Goal: Check status: Check status

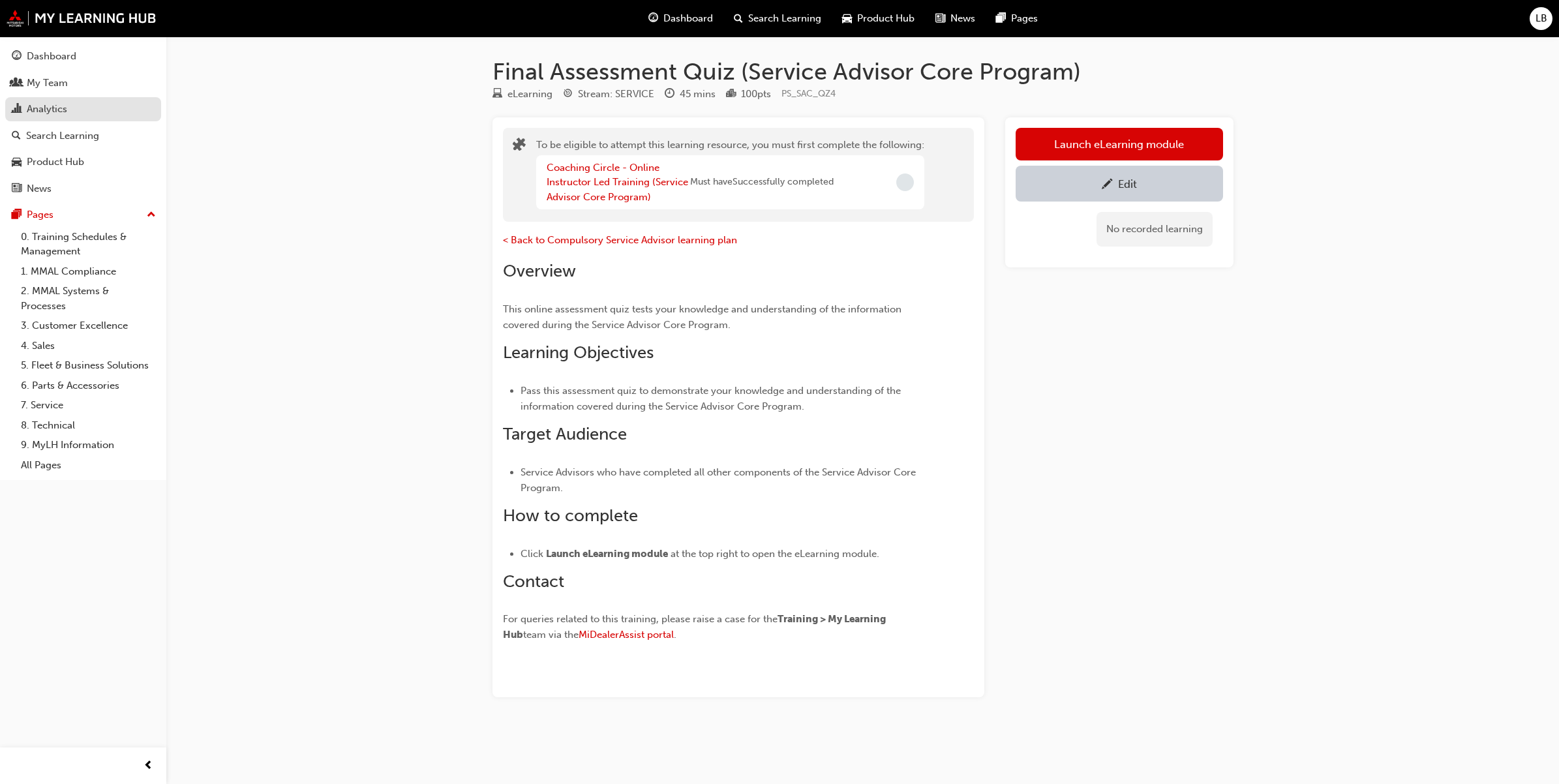
click at [80, 115] on div "Analytics" at bounding box center [83, 109] width 143 height 16
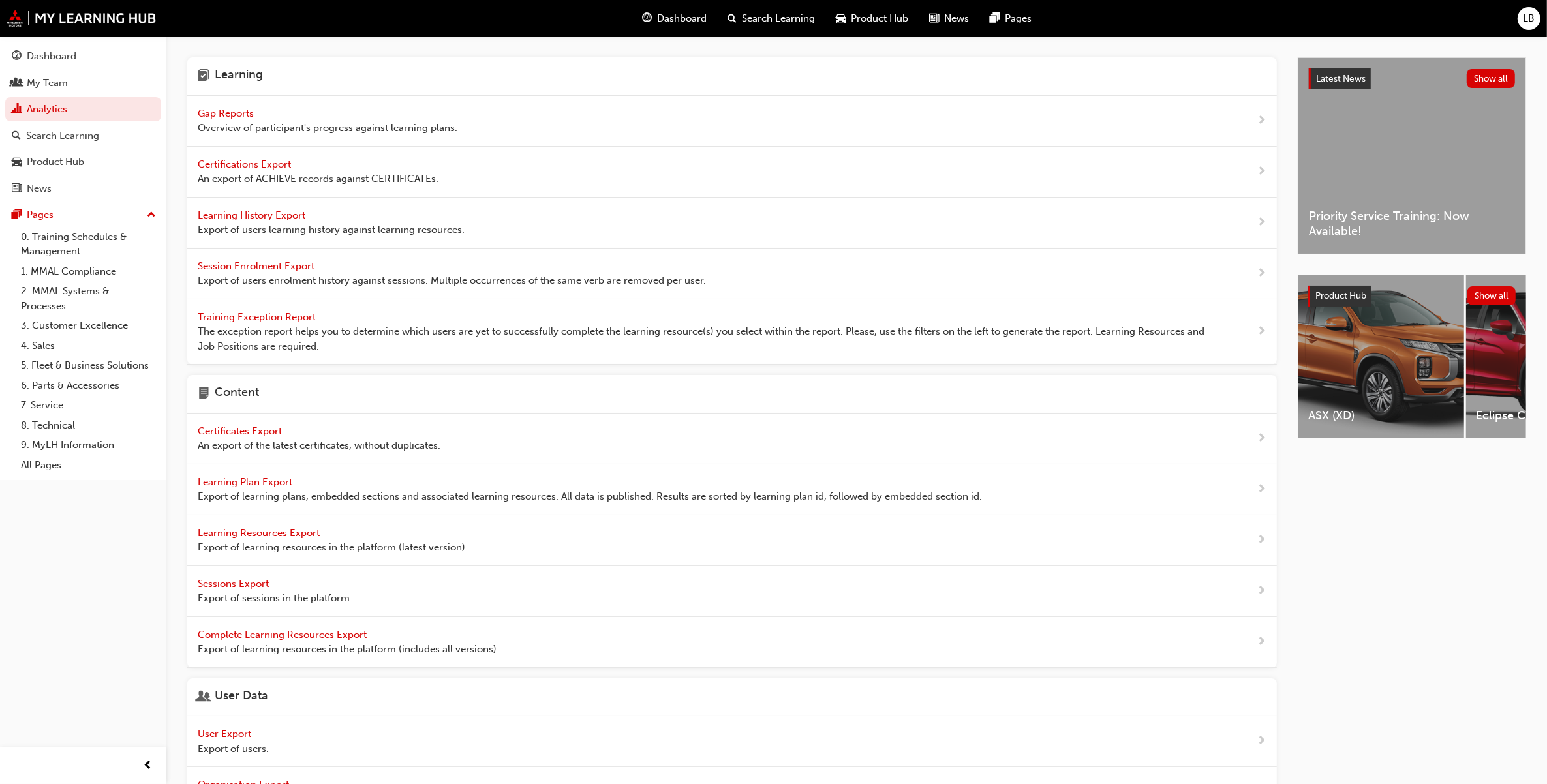
click at [228, 123] on span "Overview of participant's progress against learning plans." at bounding box center [327, 129] width 260 height 15
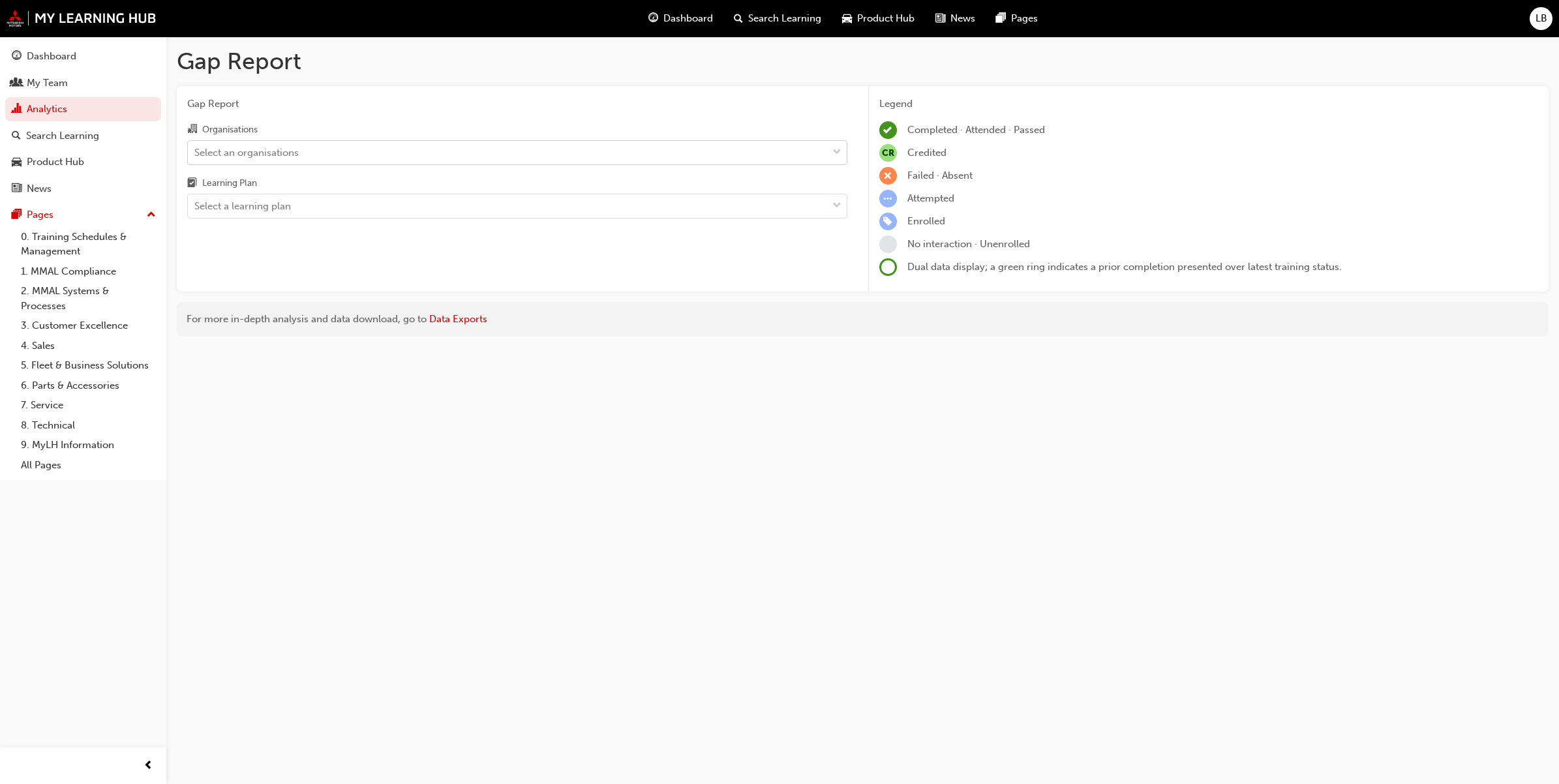
click at [295, 156] on div "Select an organisations" at bounding box center [246, 152] width 104 height 15
click at [195, 156] on input "Organisations Select an organisations" at bounding box center [195, 151] width 2 height 11
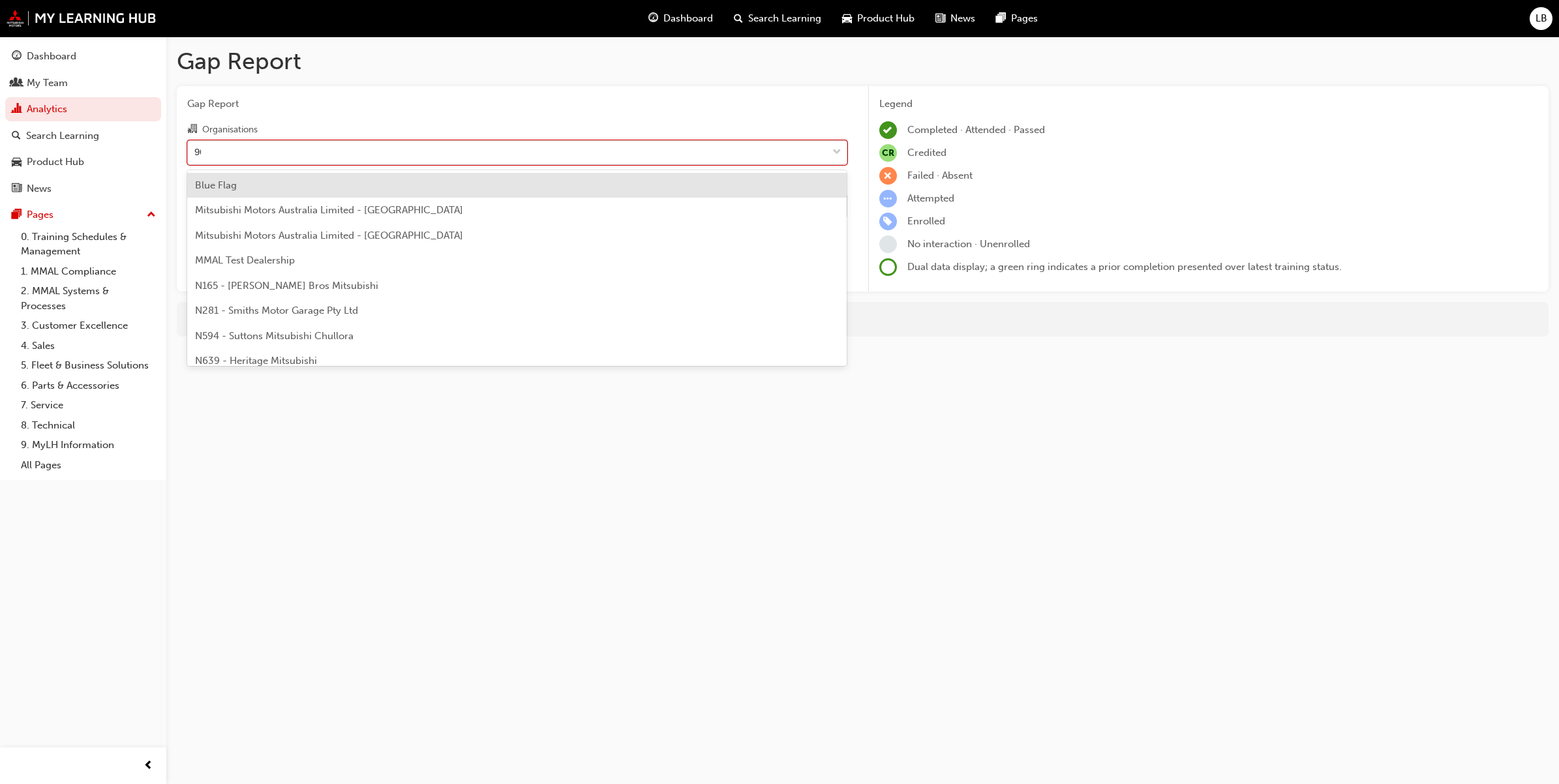
type input "908"
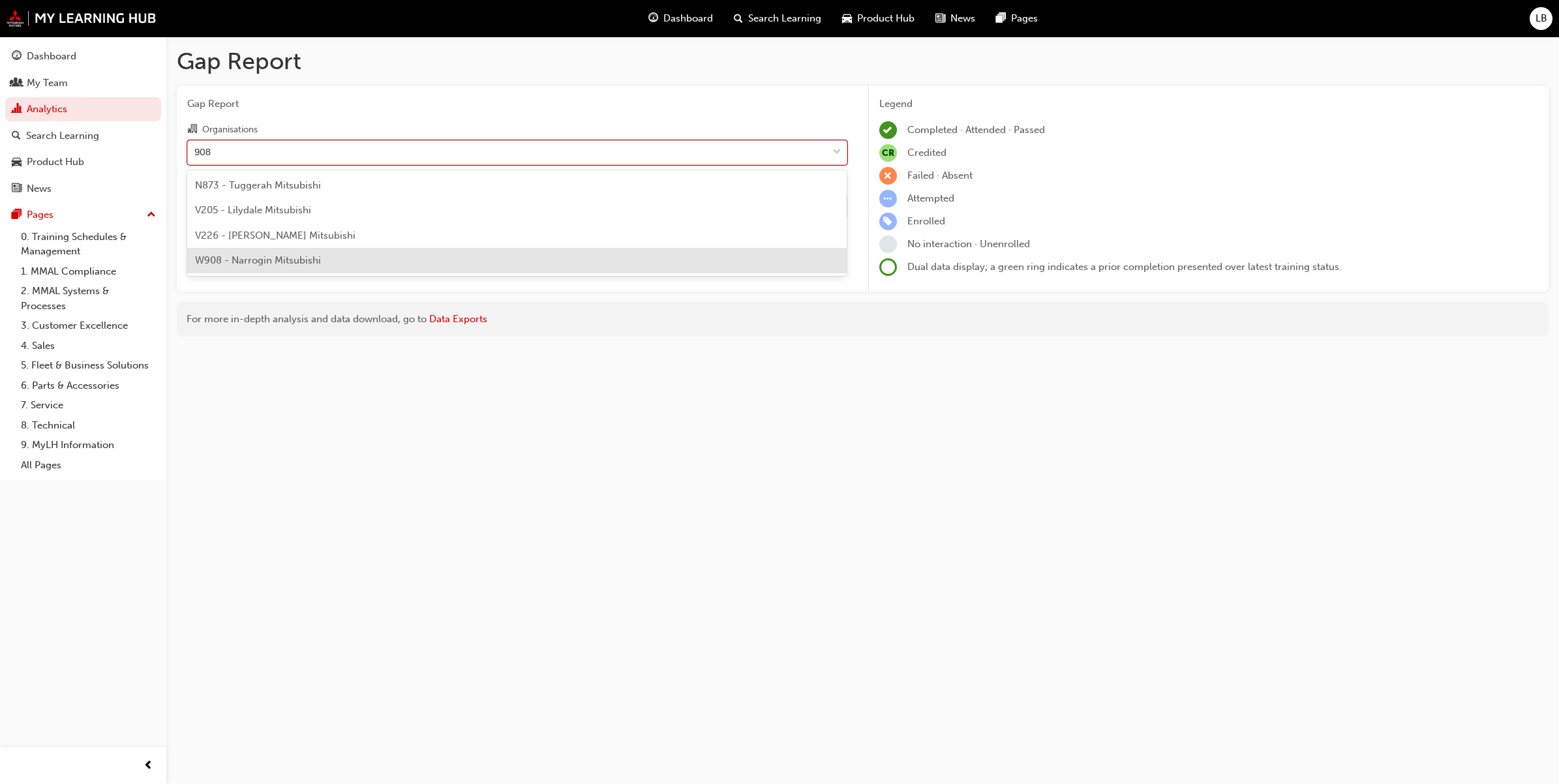
click at [312, 261] on span "W908 - Narrogin Mitsubishi" at bounding box center [258, 260] width 126 height 12
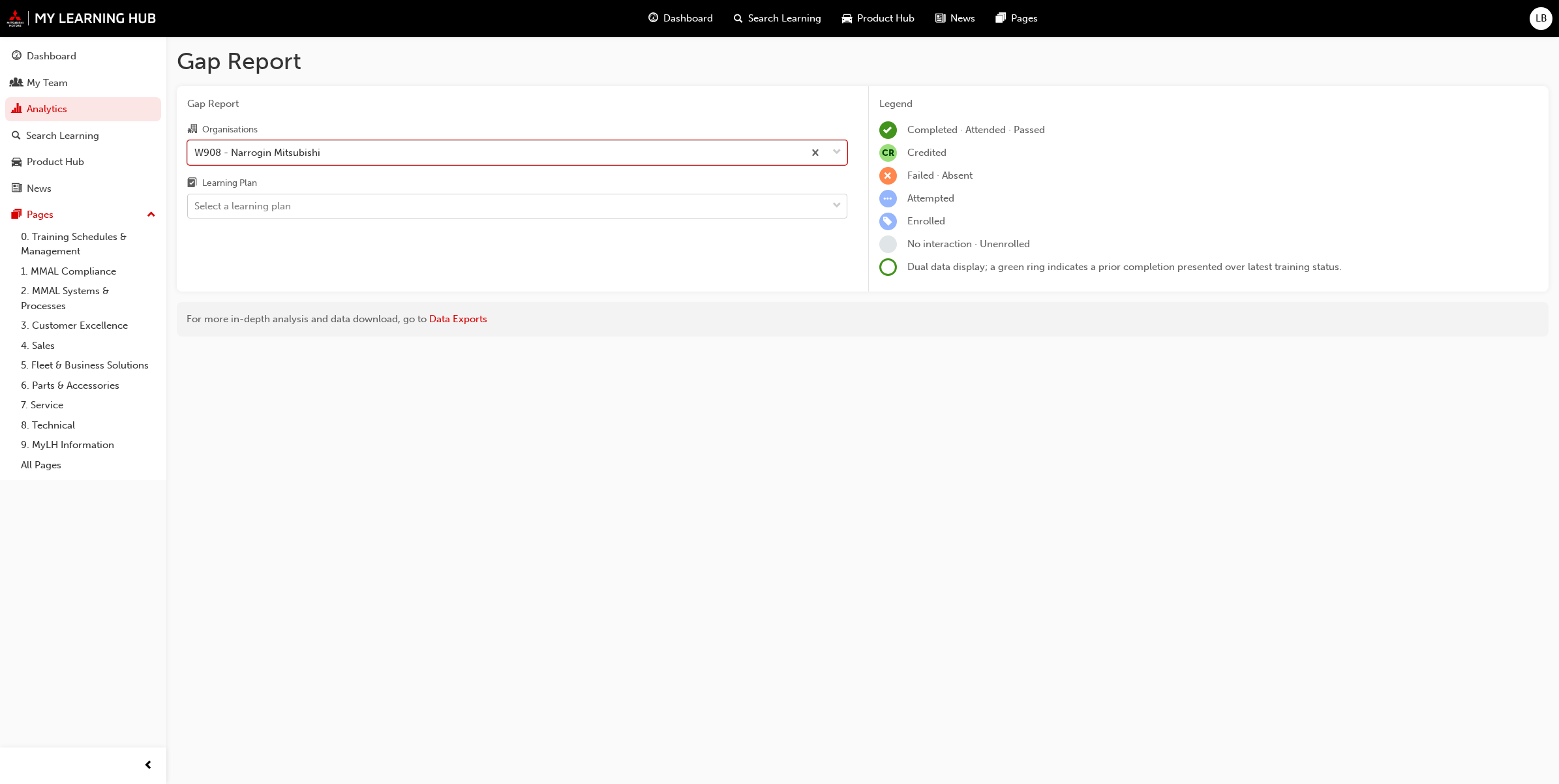
click at [332, 212] on div "Select a learning plan" at bounding box center [508, 206] width 640 height 23
click at [195, 211] on input "Learning Plan Select a learning plan" at bounding box center [195, 206] width 2 height 11
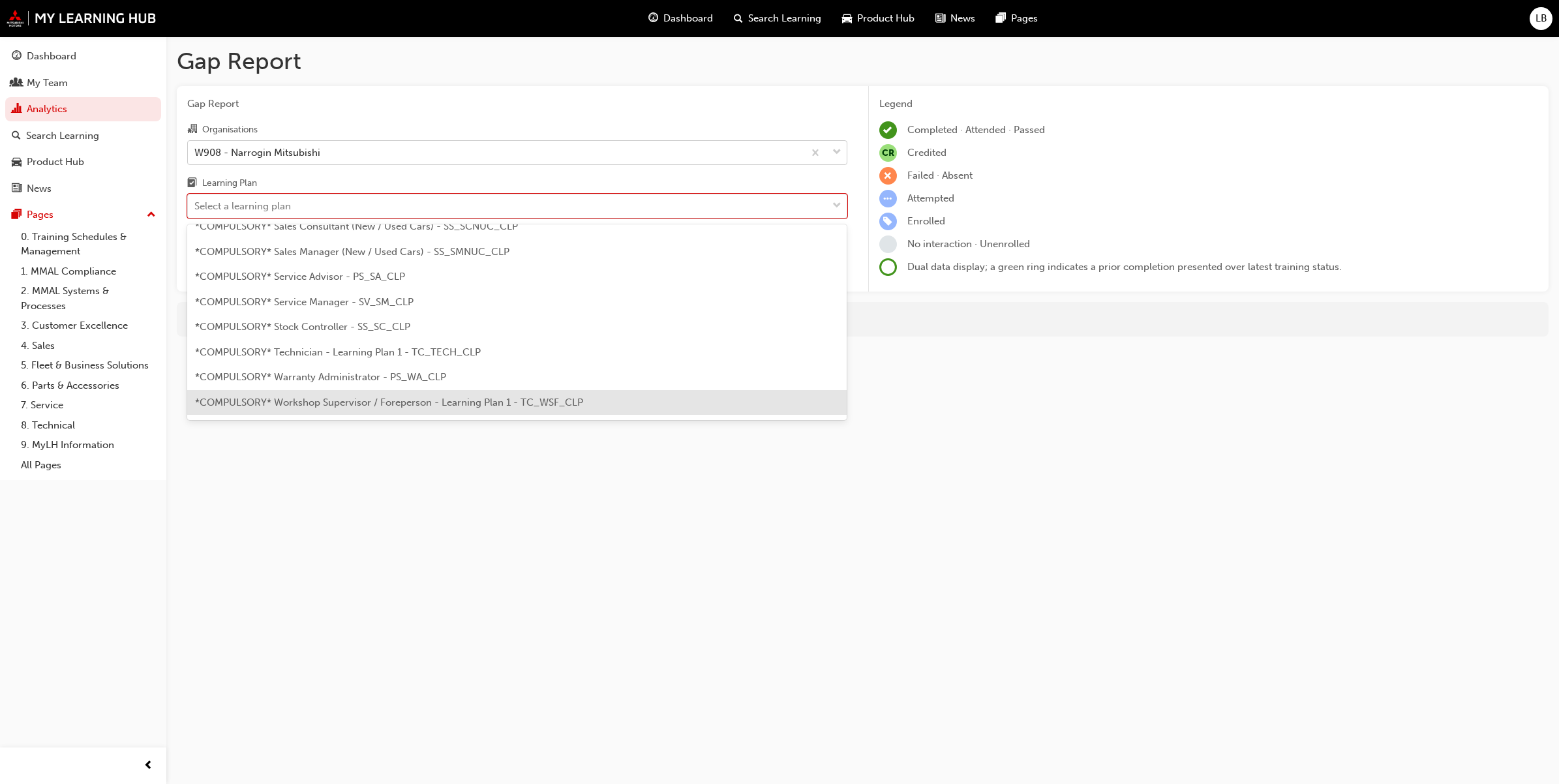
scroll to position [408, 0]
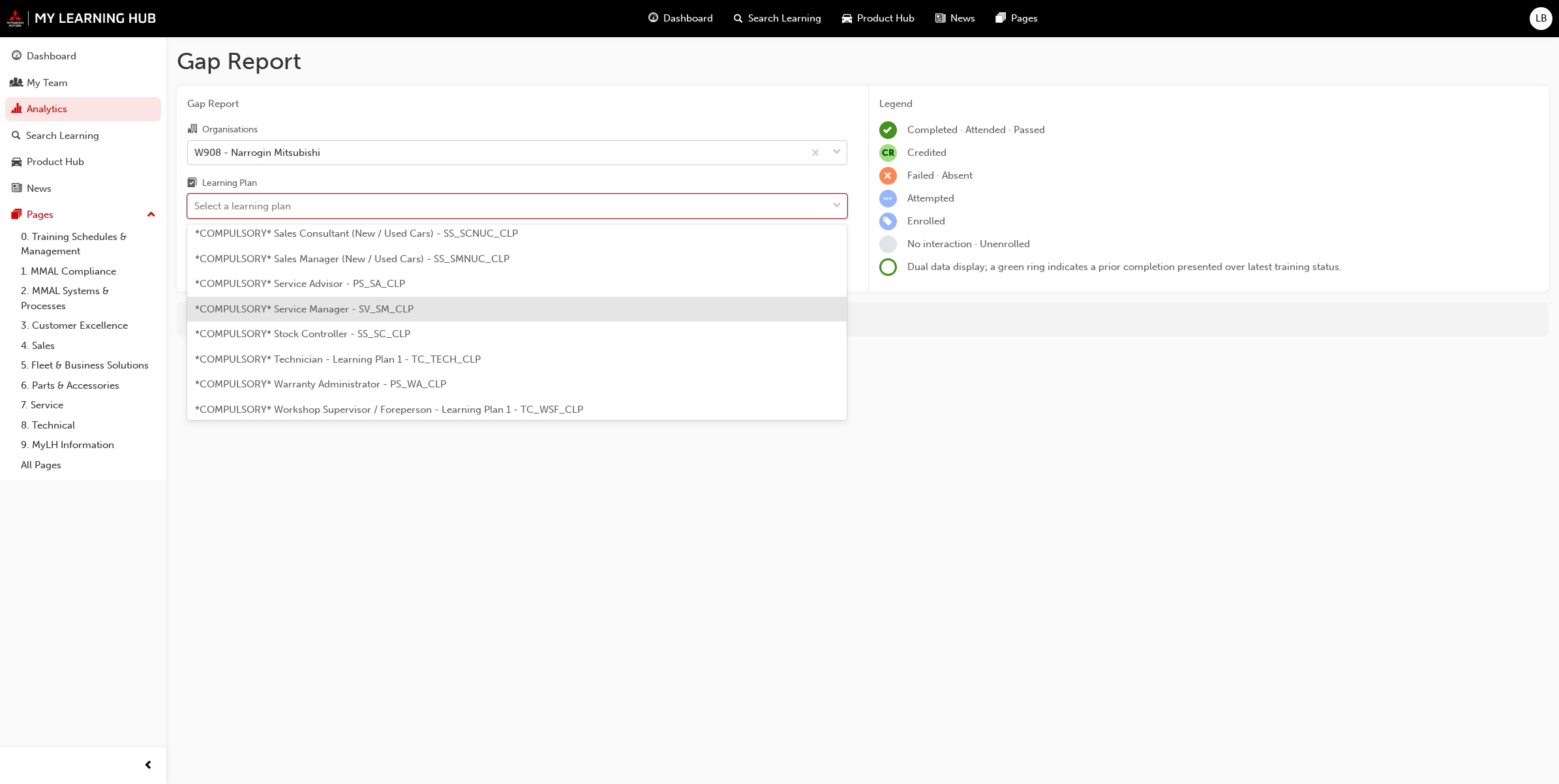
click at [341, 307] on span "*COMPULSORY* Service Manager - SV_SM_CLP" at bounding box center [305, 310] width 218 height 12
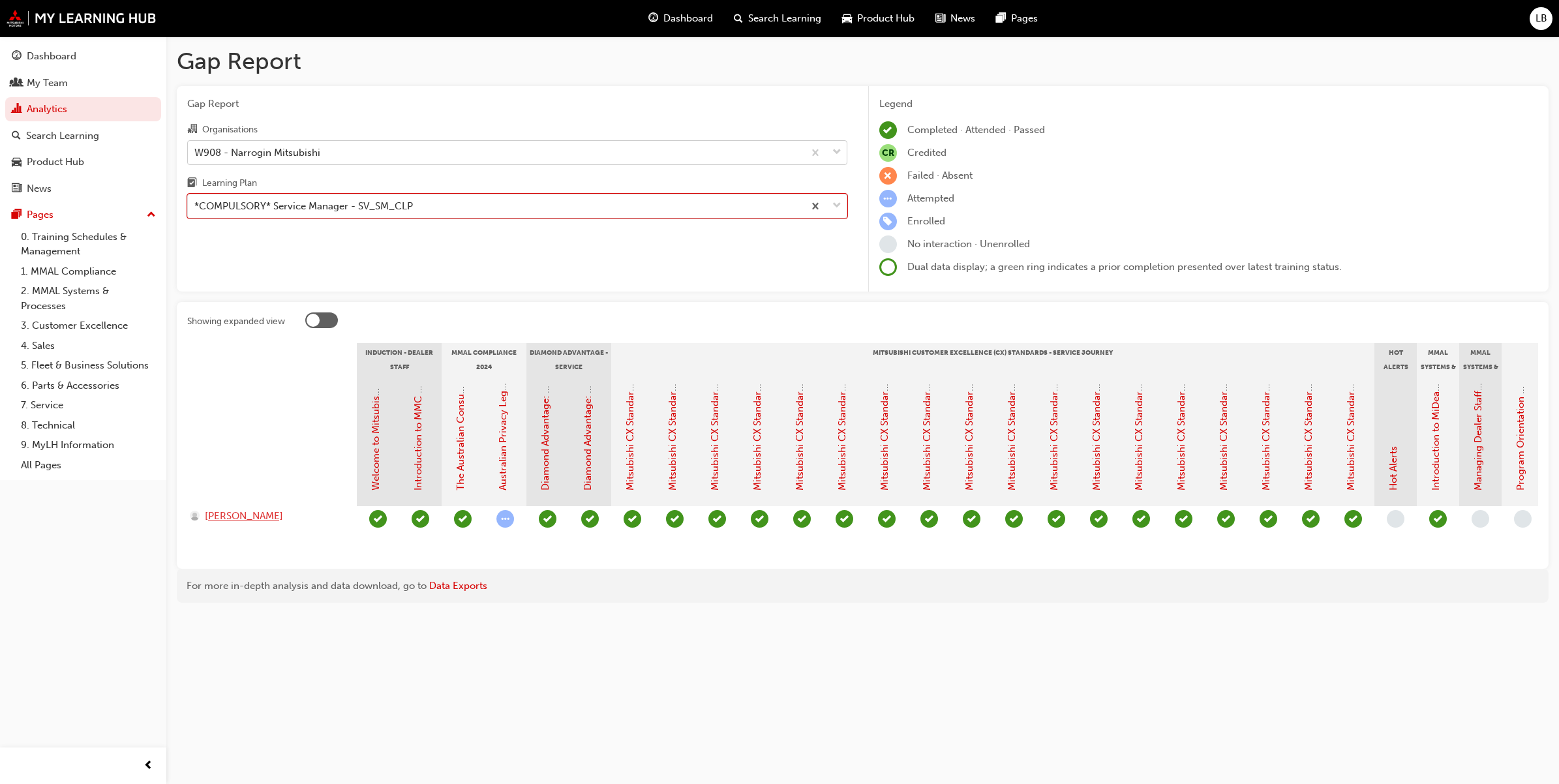
click at [230, 514] on span "[PERSON_NAME]" at bounding box center [244, 517] width 79 height 15
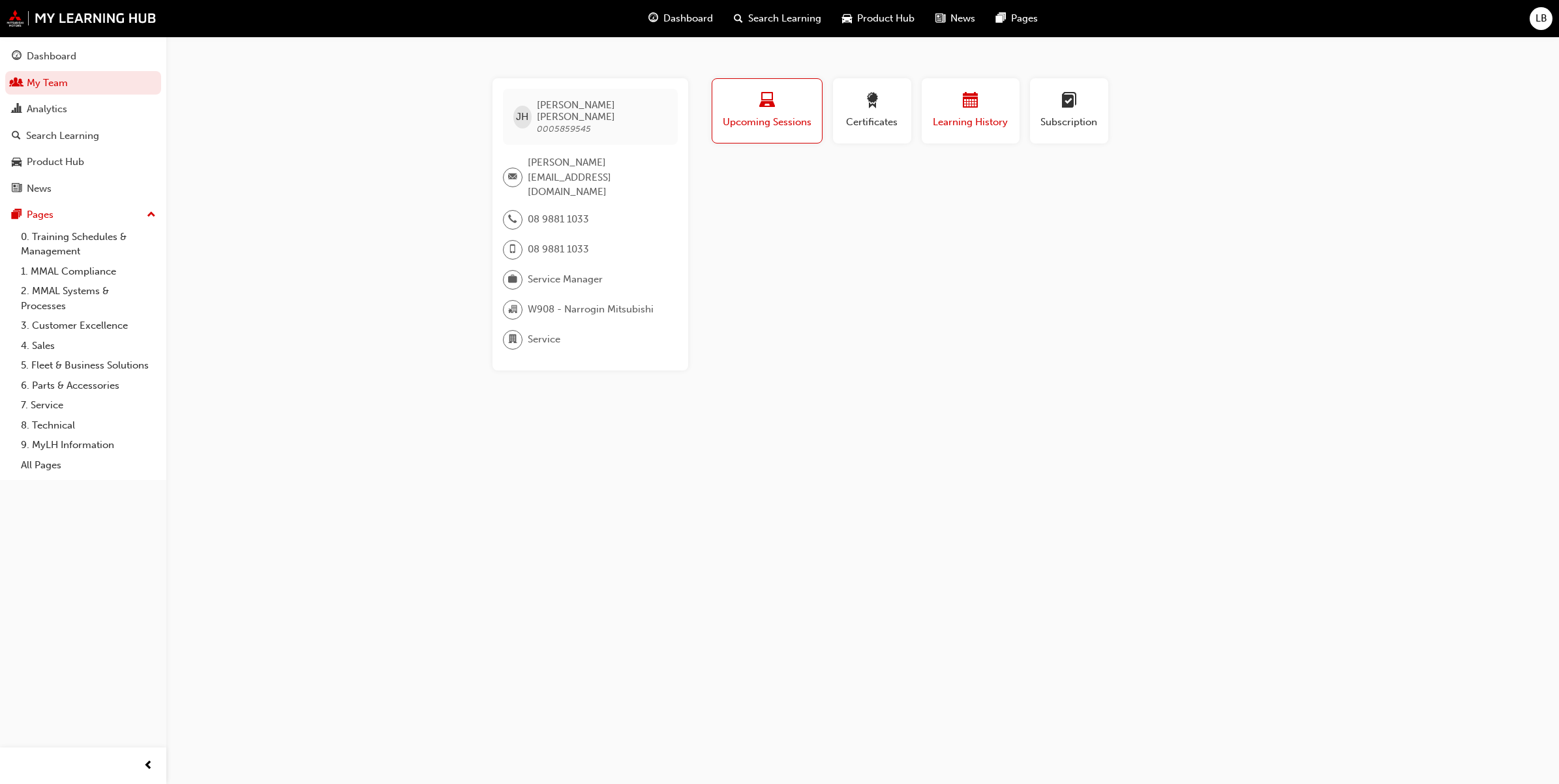
click at [940, 103] on div "button" at bounding box center [970, 103] width 79 height 20
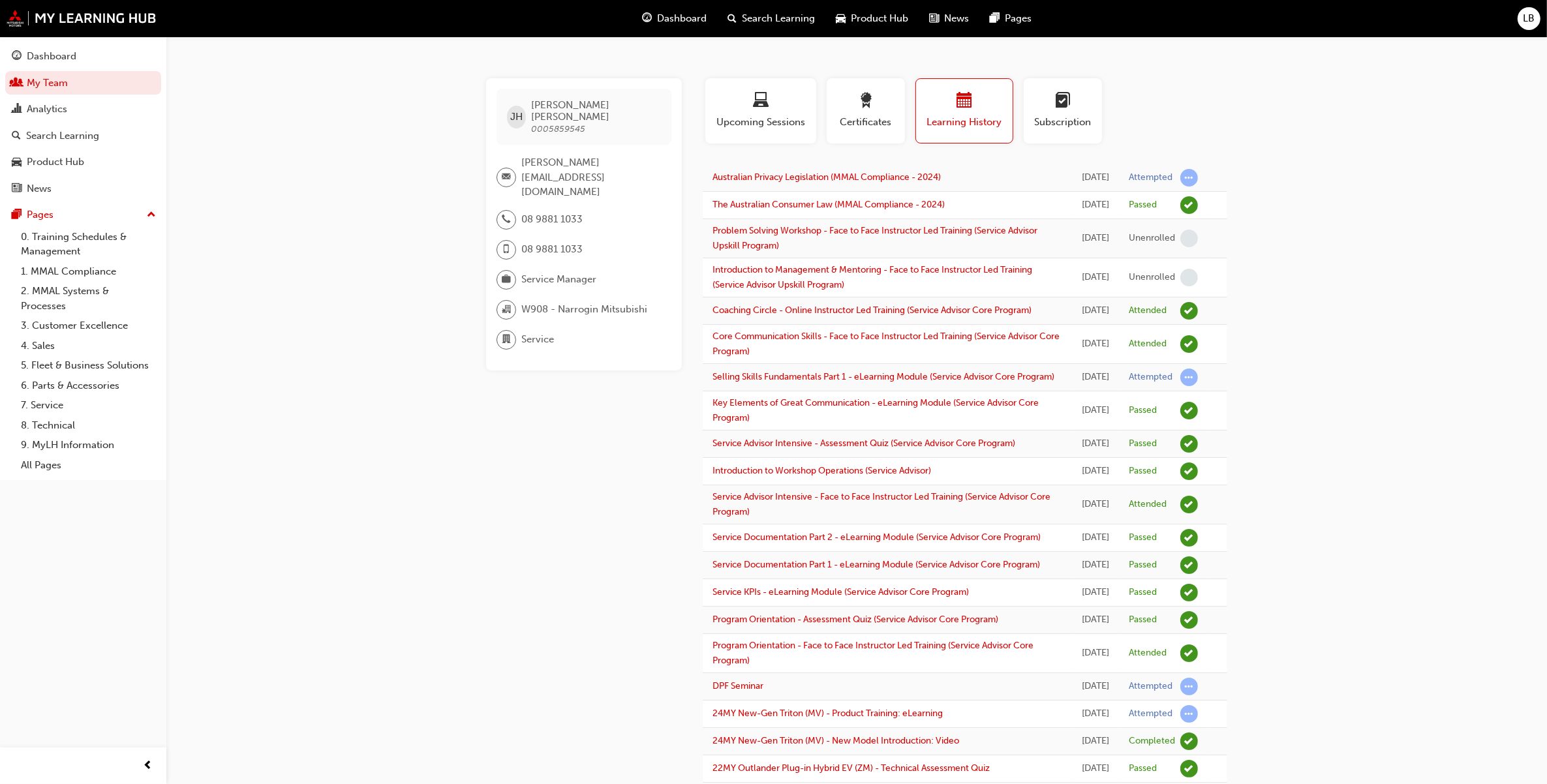
drag, startPoint x: 1045, startPoint y: 341, endPoint x: 1100, endPoint y: 381, distance: 68.0
click at [1100, 352] on div "[DATE]" at bounding box center [1095, 344] width 27 height 15
drag, startPoint x: 1088, startPoint y: 374, endPoint x: 1055, endPoint y: 324, distance: 59.9
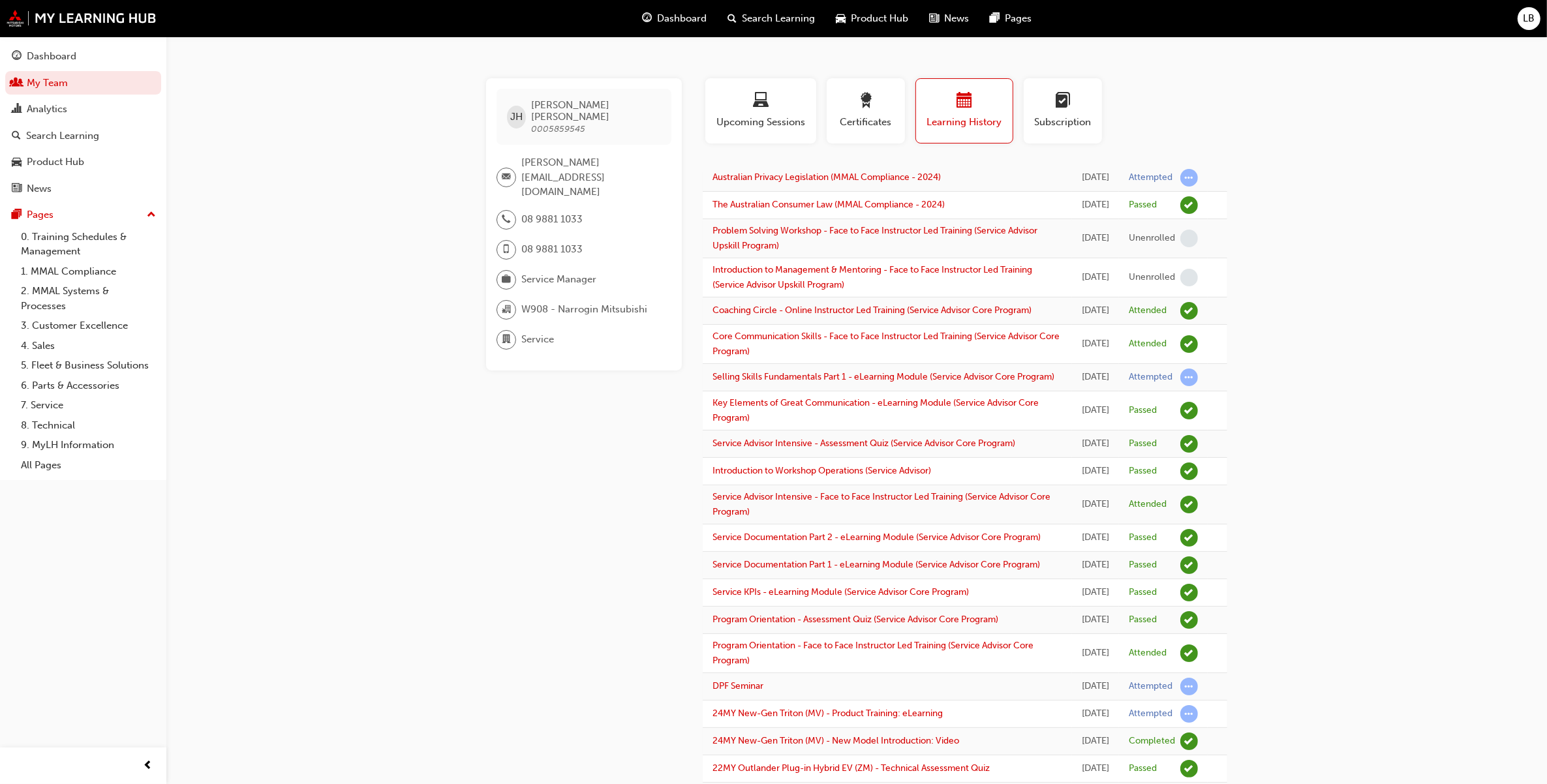
click at [1082, 318] on div "[DATE]" at bounding box center [1095, 311] width 27 height 15
drag, startPoint x: 1059, startPoint y: 332, endPoint x: 1116, endPoint y: 553, distance: 228.2
click at [1116, 485] on td "[DATE]" at bounding box center [1095, 471] width 47 height 27
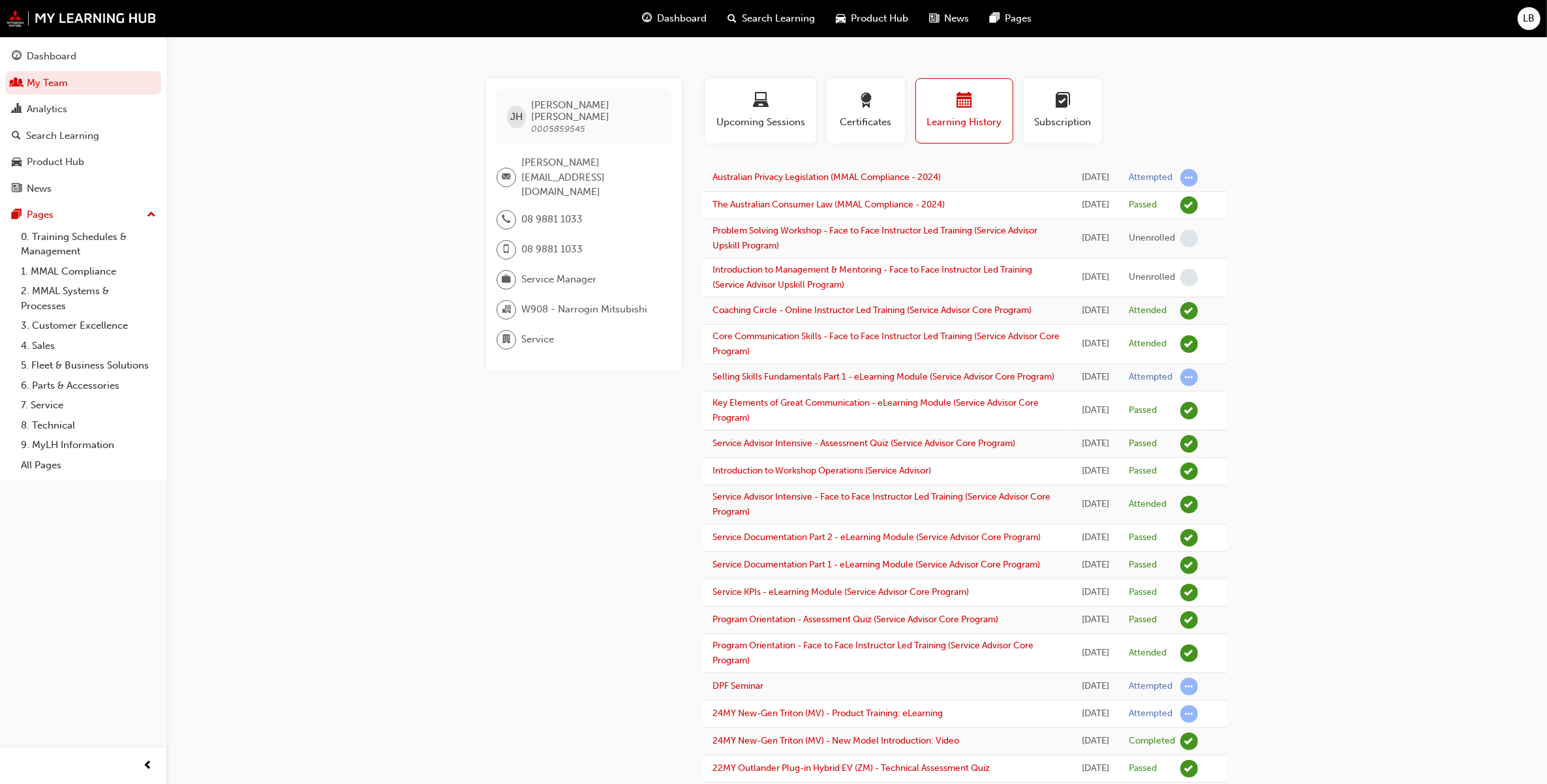
click at [561, 123] on span "0005859545" at bounding box center [558, 129] width 54 height 11
drag, startPoint x: 561, startPoint y: 111, endPoint x: 561, endPoint y: 119, distance: 8.0
click at [561, 123] on span "0005859545" at bounding box center [558, 129] width 54 height 11
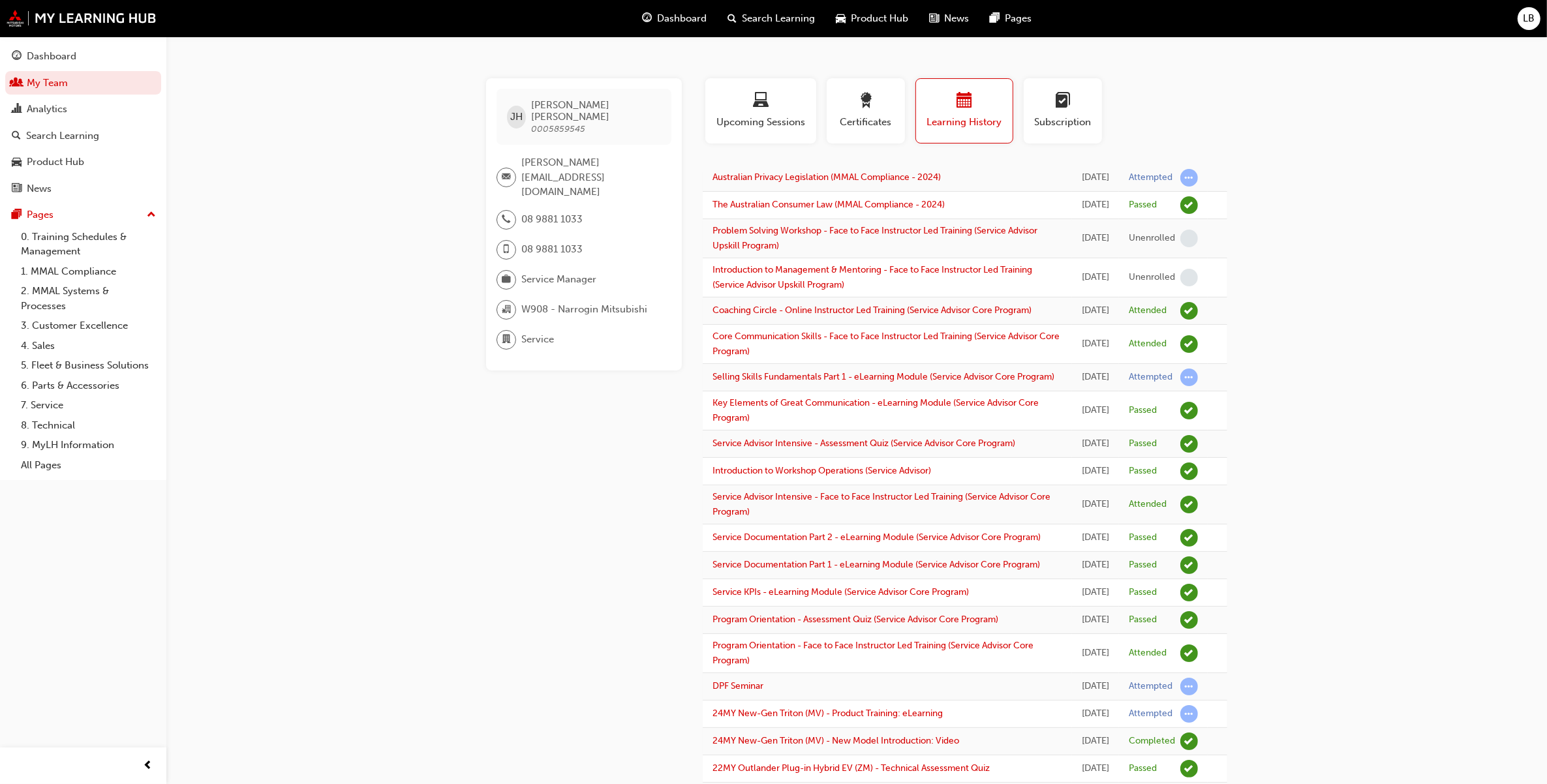
click at [561, 123] on span "0005859545" at bounding box center [558, 129] width 54 height 11
click at [1083, 106] on div "button" at bounding box center [1062, 103] width 58 height 20
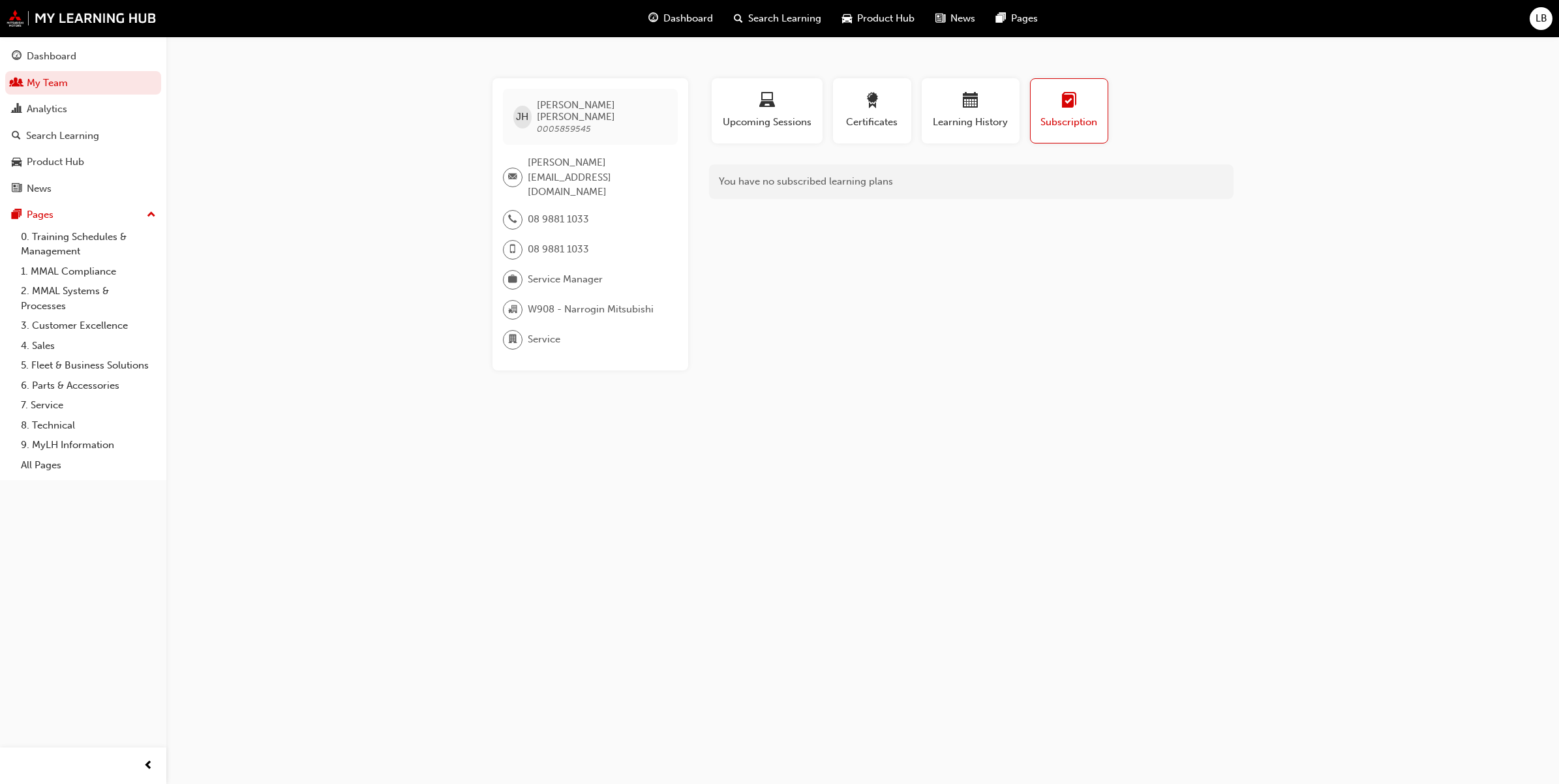
click at [1139, 174] on div "You have no subscribed learning plans" at bounding box center [971, 181] width 524 height 35
click at [1077, 96] on div "button" at bounding box center [1069, 103] width 58 height 20
click at [944, 101] on div "button" at bounding box center [970, 103] width 79 height 20
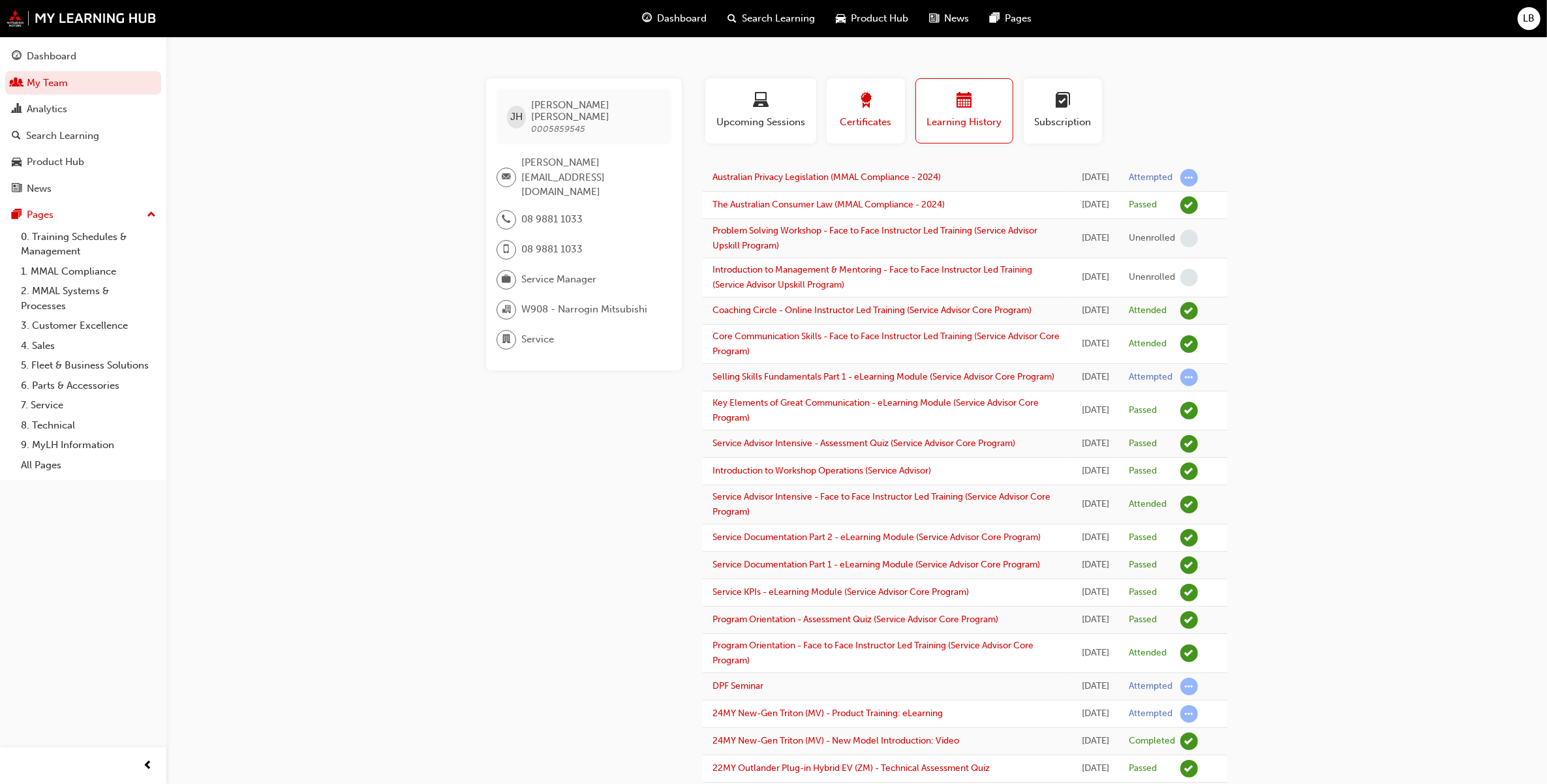
click at [842, 105] on div "button" at bounding box center [865, 103] width 58 height 20
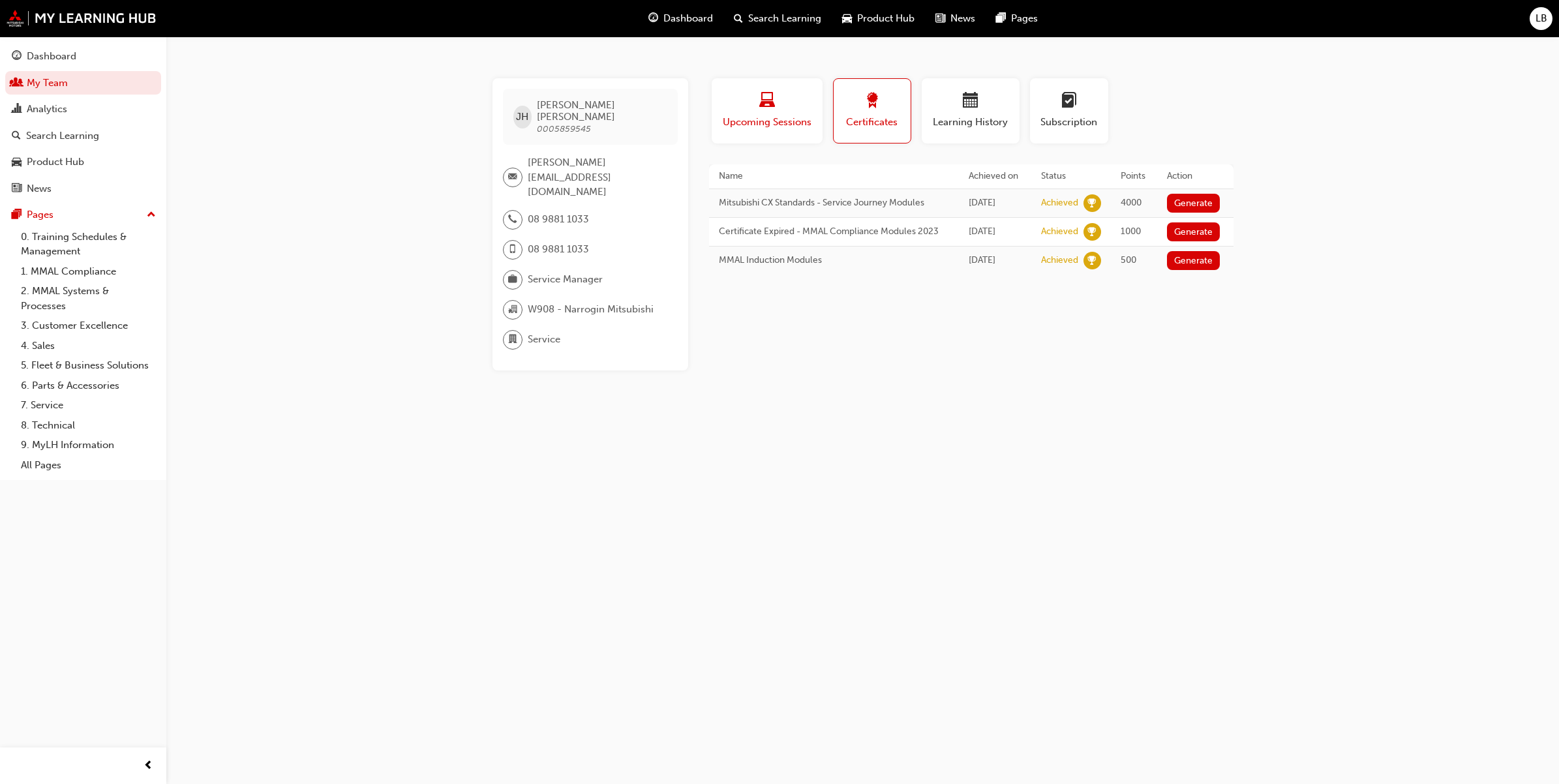
click at [777, 108] on div "button" at bounding box center [767, 103] width 91 height 20
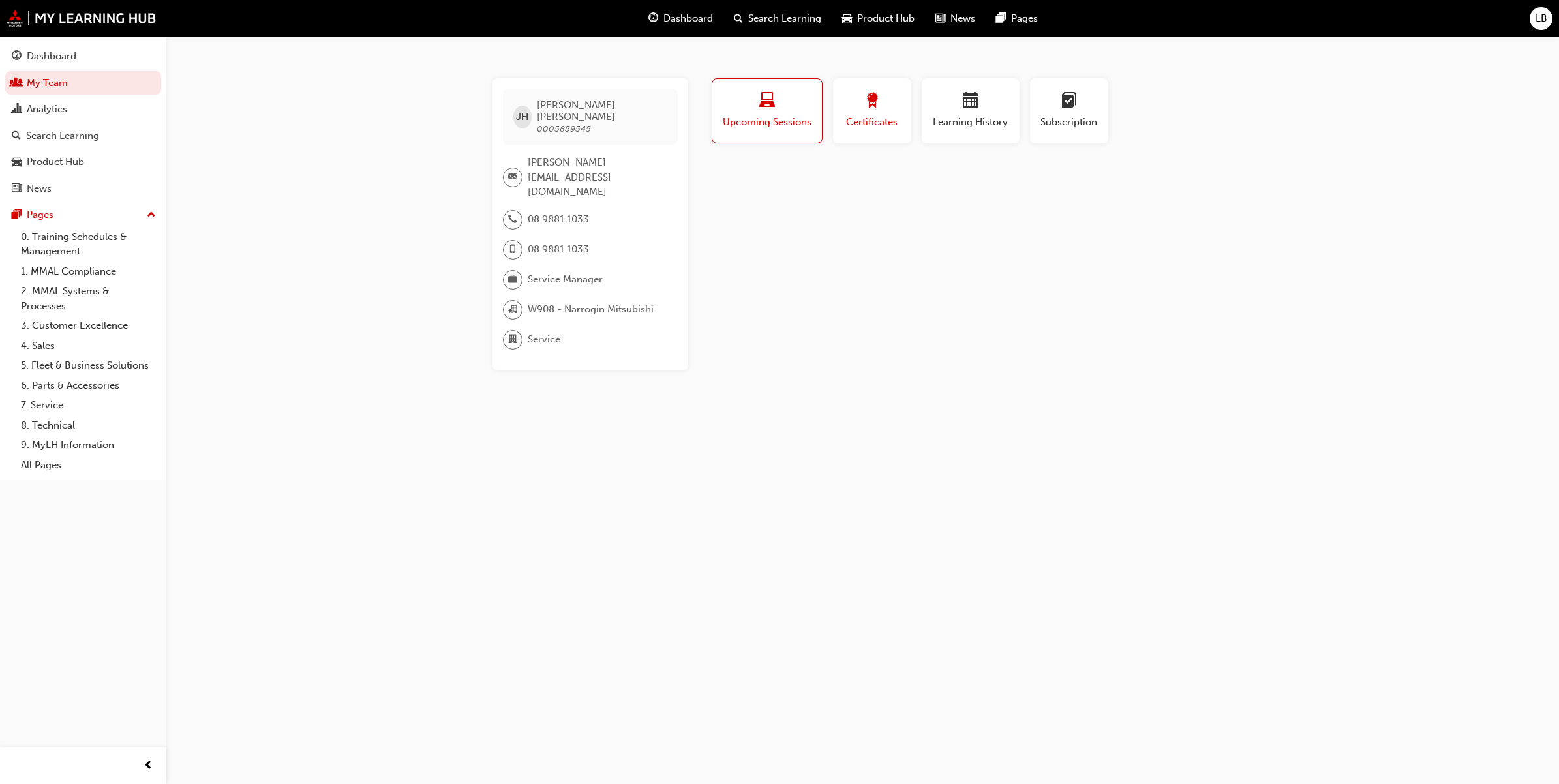
click at [865, 115] on span "Certificates" at bounding box center [871, 123] width 58 height 15
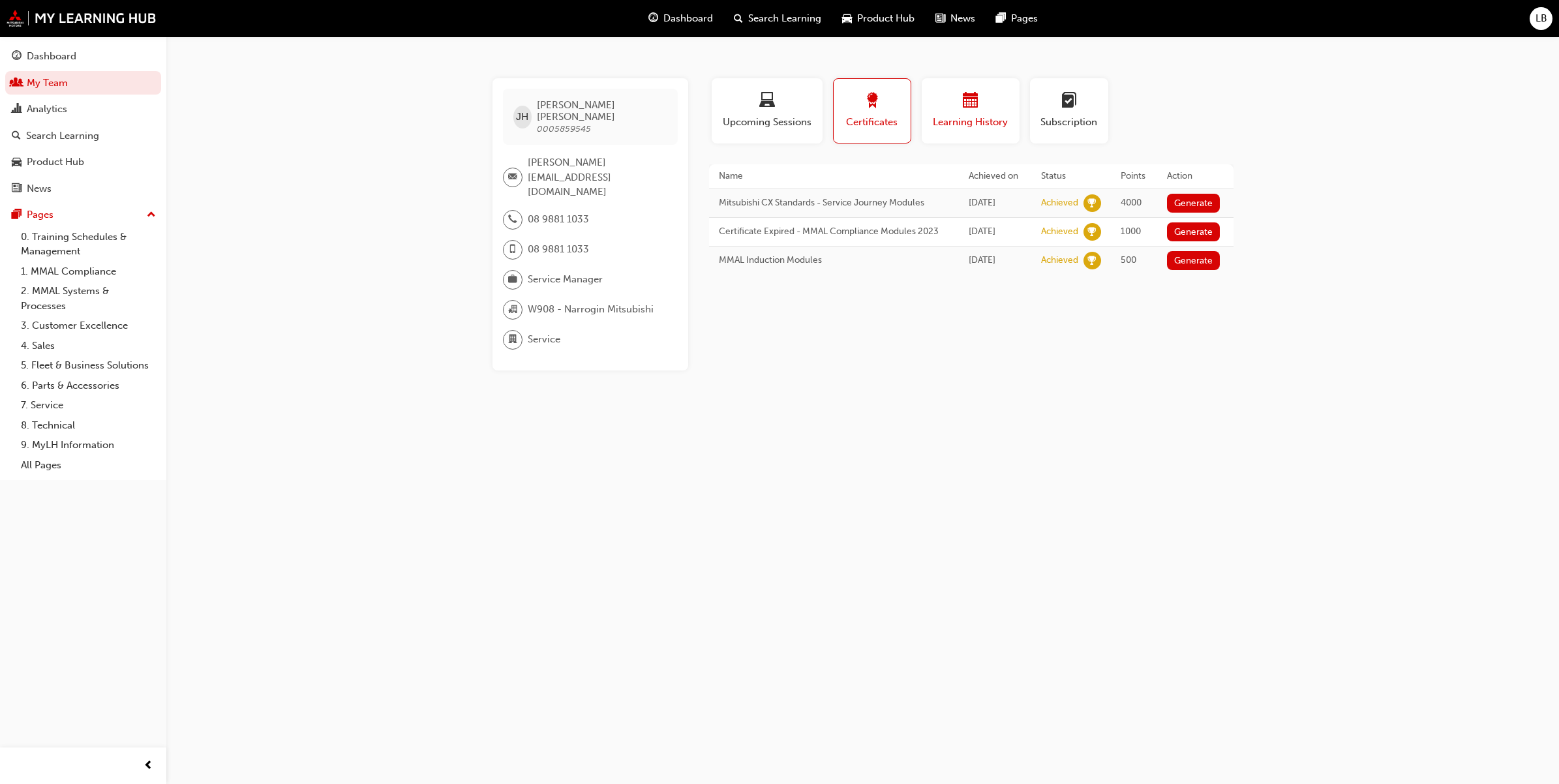
click at [973, 118] on span "Learning History" at bounding box center [970, 123] width 79 height 15
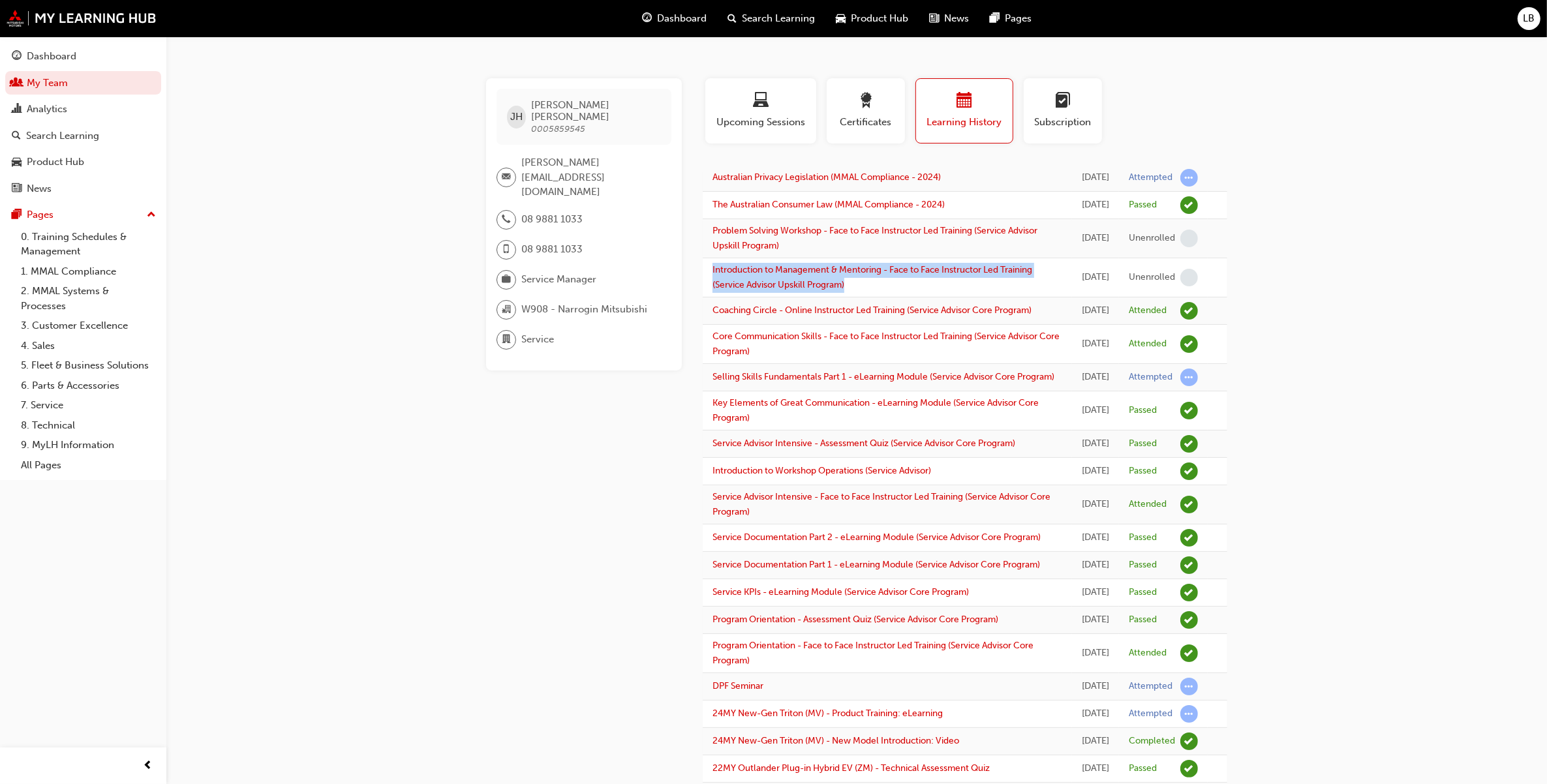
drag, startPoint x: 1177, startPoint y: 275, endPoint x: 919, endPoint y: 316, distance: 261.2
click at [919, 298] on td "Introduction to Management & Mentoring - Face to Face Instructor Led Training (…" at bounding box center [887, 277] width 369 height 39
click at [854, 449] on link "Service Advisor Intensive - Assessment Quiz (Service Advisor Core Program)" at bounding box center [864, 442] width 303 height 11
